Goal: Task Accomplishment & Management: Use online tool/utility

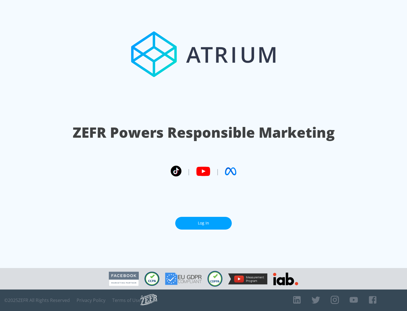
click at [203, 223] on link "Log In" at bounding box center [203, 223] width 56 height 13
